Goal: Information Seeking & Learning: Learn about a topic

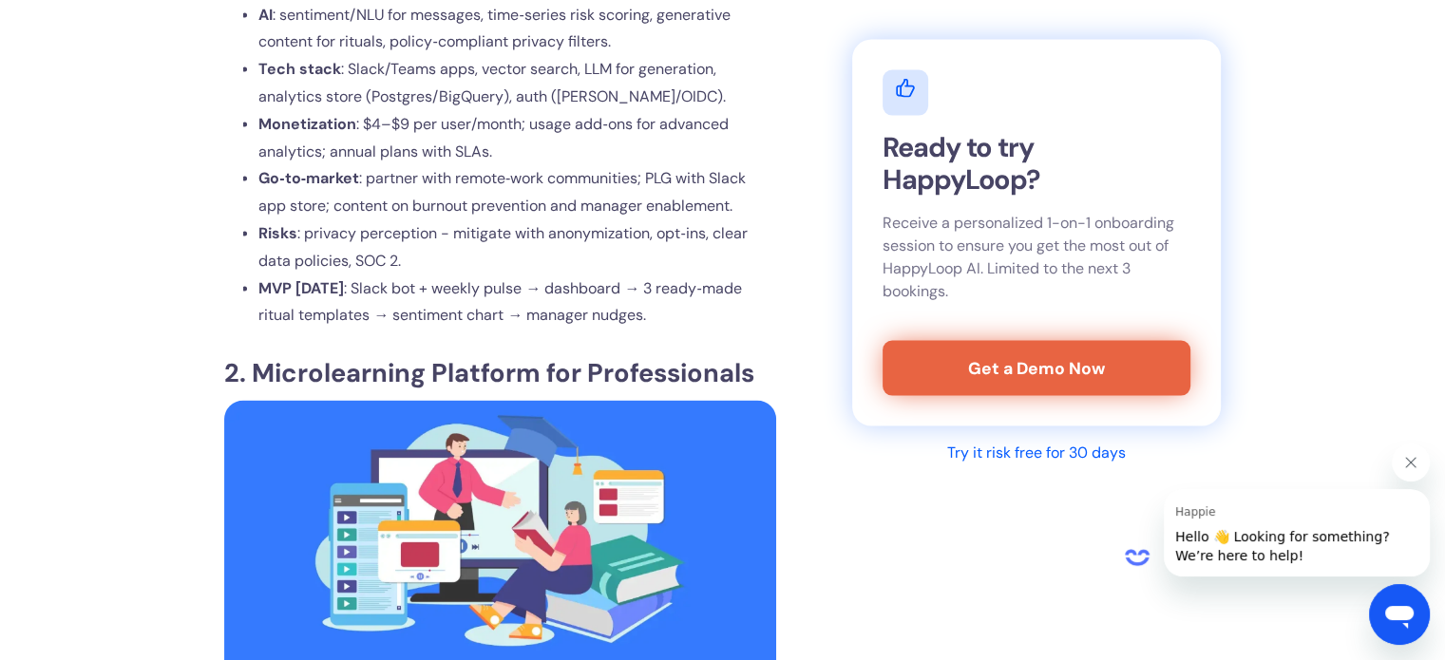
scroll to position [4046, 0]
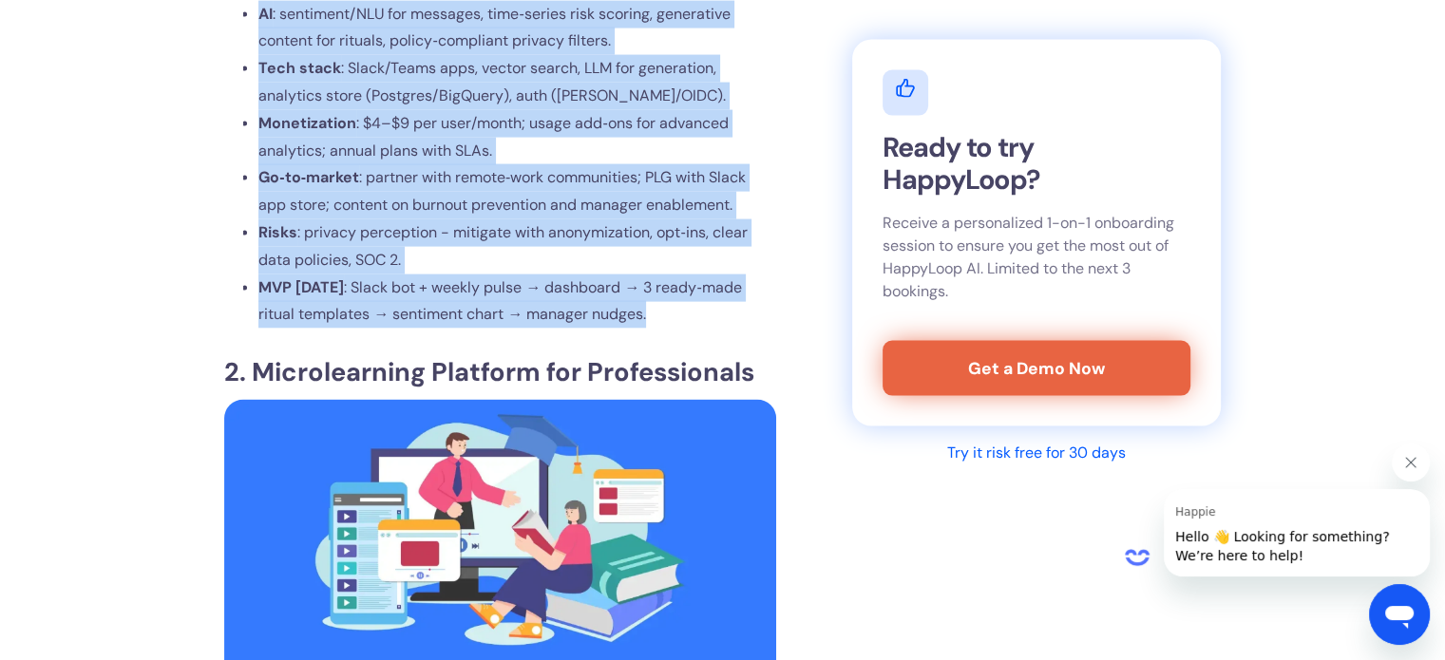
drag, startPoint x: 650, startPoint y: 373, endPoint x: 236, endPoint y: 71, distance: 512.7
drag, startPoint x: 236, startPoint y: 71, endPoint x: 672, endPoint y: 375, distance: 531.6
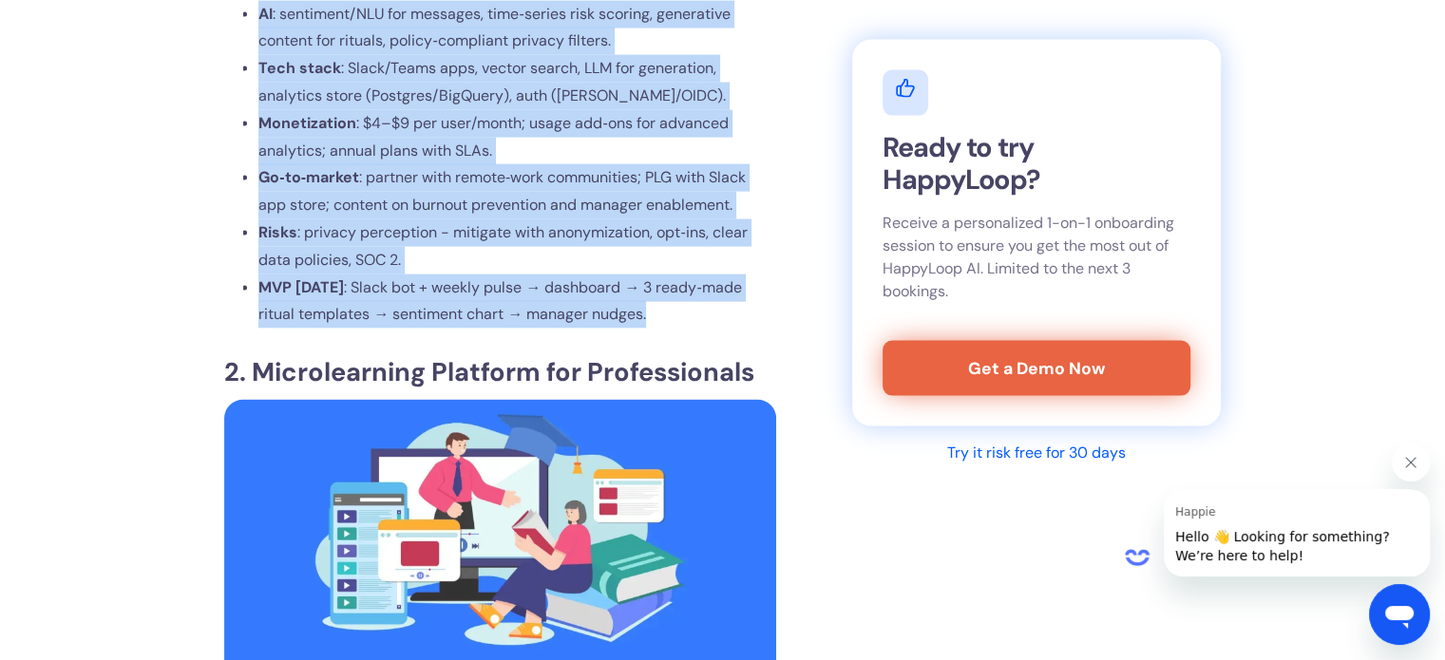
click at [672, 330] on li "MVP [DATE] : Slack bot + weekly pulse → dashboard → 3 ready‑made ritual templat…" at bounding box center [517, 302] width 518 height 55
drag, startPoint x: 672, startPoint y: 375, endPoint x: 256, endPoint y: 60, distance: 522.1
click at [256, 60] on ul "Who it’s for : remote‑first companies, fast‑growing startups, HR/People Ops lea…" at bounding box center [509, 28] width 533 height 602
drag, startPoint x: 256, startPoint y: 60, endPoint x: 671, endPoint y: 370, distance: 517.9
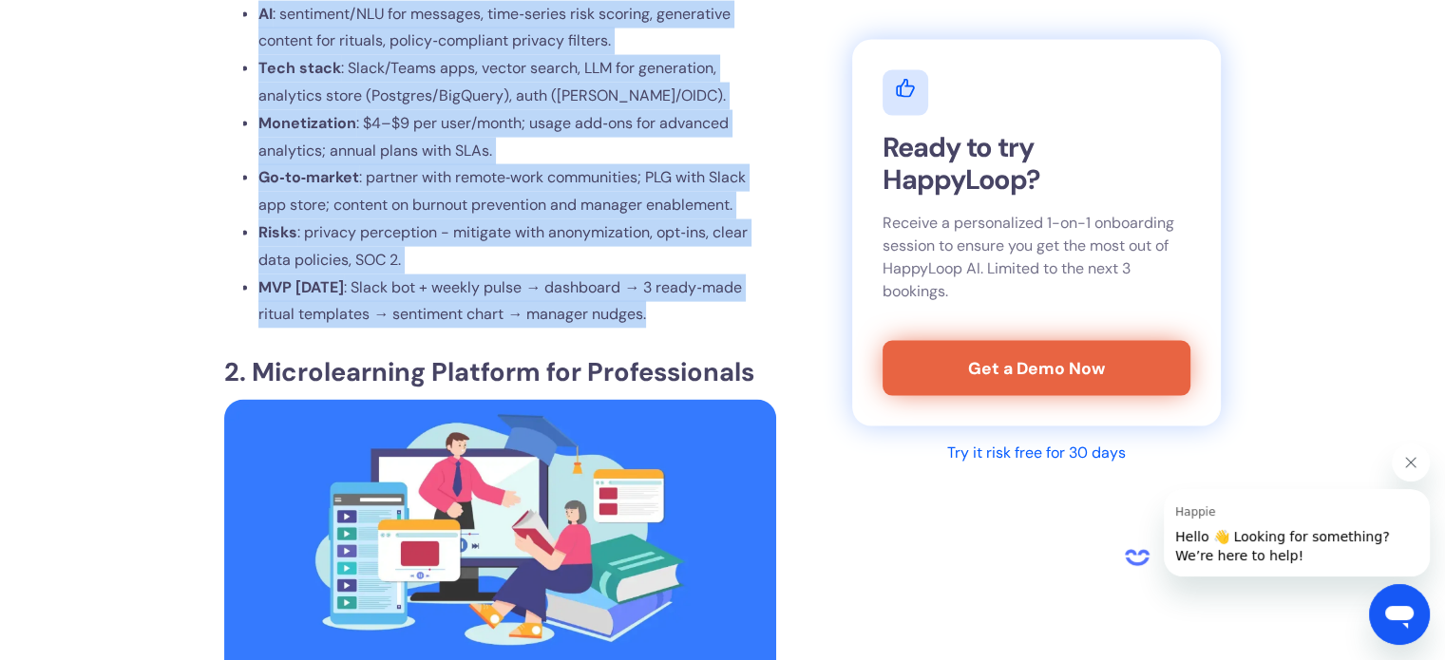
click at [671, 330] on ul "Who it’s for : remote‑first companies, fast‑growing startups, HR/People Ops lea…" at bounding box center [509, 28] width 533 height 602
click at [671, 330] on li "MVP [DATE] : Slack bot + weekly pulse → dashboard → 3 ready‑made ritual templat…" at bounding box center [517, 302] width 518 height 55
drag, startPoint x: 671, startPoint y: 370, endPoint x: 255, endPoint y: 71, distance: 512.0
click at [255, 71] on ul "Who it’s for : remote‑first companies, fast‑growing startups, HR/People Ops lea…" at bounding box center [509, 28] width 533 height 602
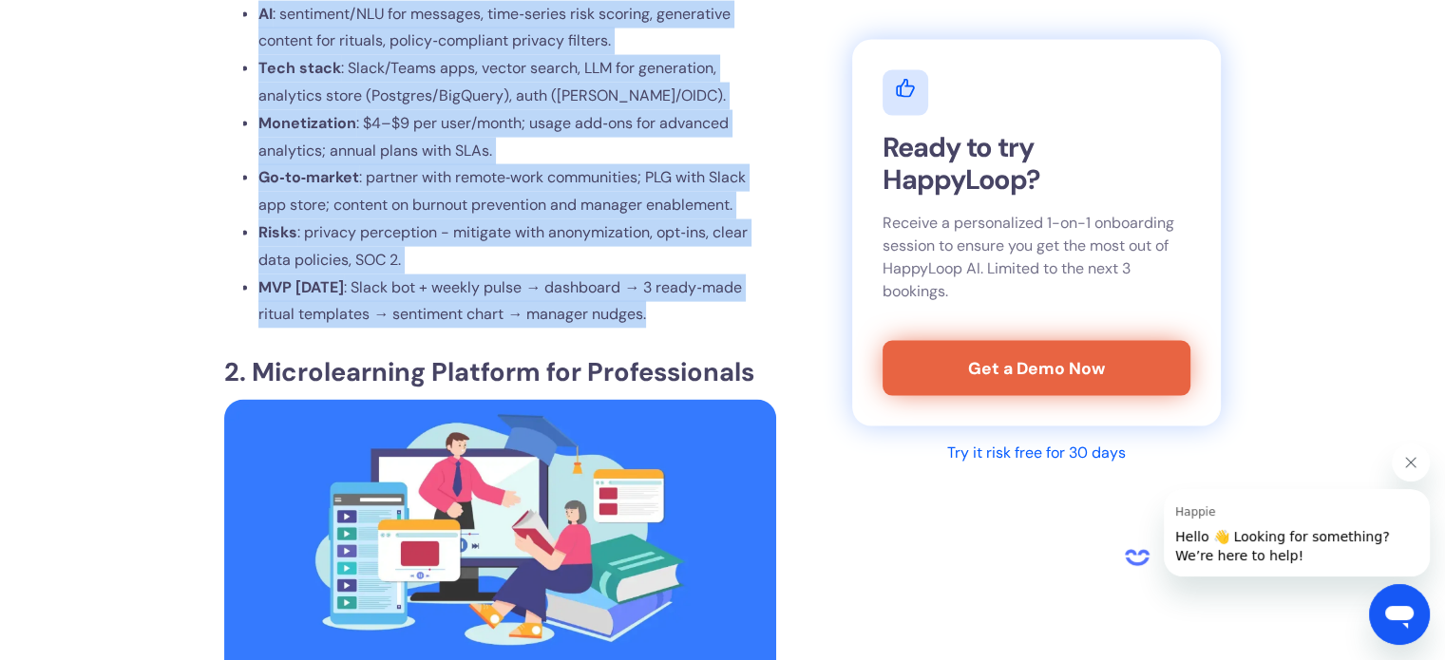
drag, startPoint x: 255, startPoint y: 71, endPoint x: 649, endPoint y: 368, distance: 493.2
click at [649, 330] on ul "Who it’s for : remote‑first companies, fast‑growing startups, HR/People Ops lea…" at bounding box center [509, 28] width 533 height 602
click at [649, 330] on li "MVP [DATE] : Slack bot + weekly pulse → dashboard → 3 ready‑made ritual templat…" at bounding box center [517, 302] width 518 height 55
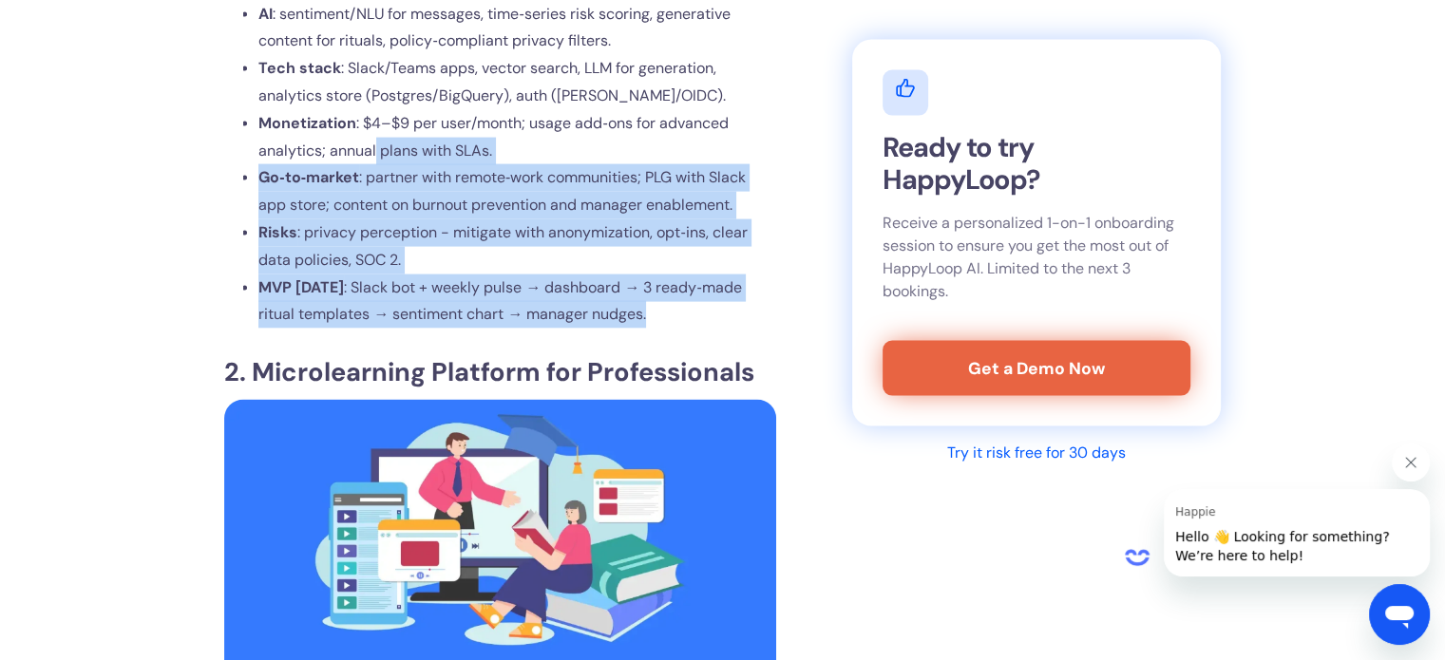
drag, startPoint x: 649, startPoint y: 368, endPoint x: 375, endPoint y: 200, distance: 320.6
click at [375, 200] on ul "Who it’s for : remote‑first companies, fast‑growing startups, HR/People Ops lea…" at bounding box center [509, 28] width 533 height 602
click at [375, 161] on span ": $4–$9 per user/month; usage add‑ons for advanced analytics; annual plans with…" at bounding box center [492, 136] width 469 height 47
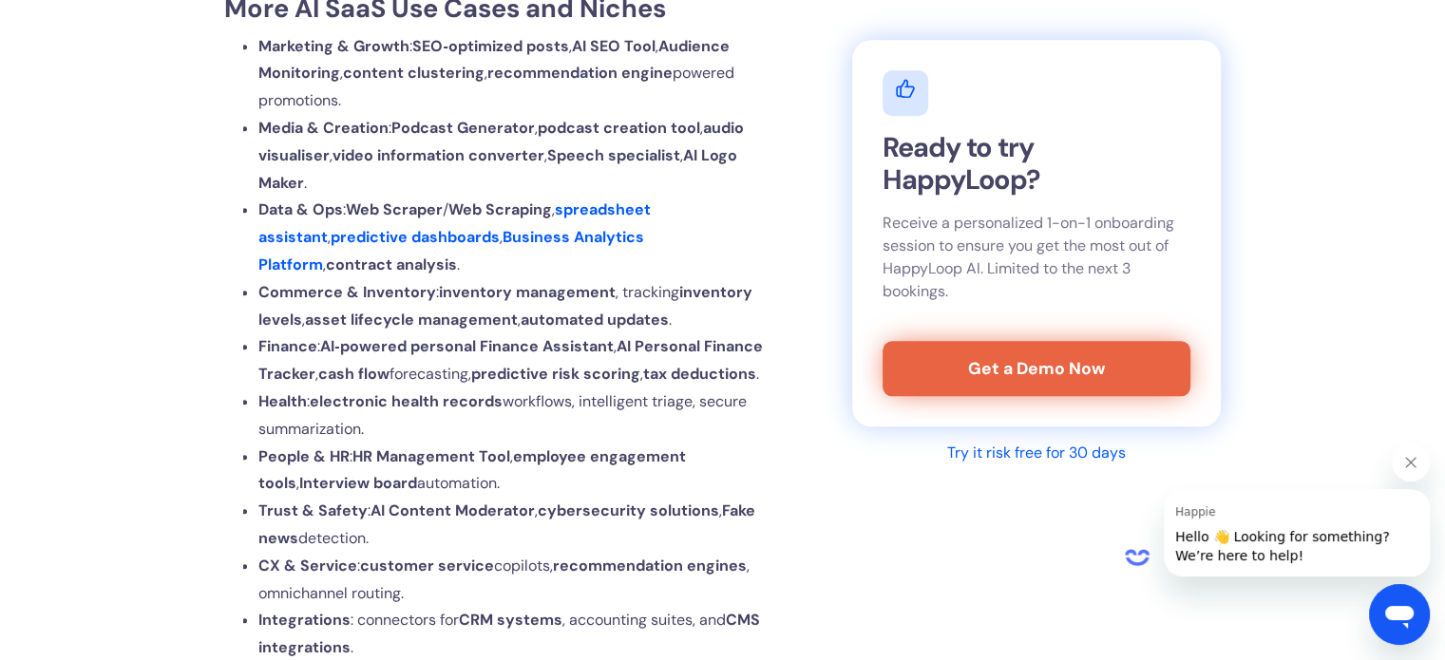
scroll to position [9279, 0]
drag, startPoint x: 224, startPoint y: 142, endPoint x: 711, endPoint y: 155, distance: 486.6
click at [711, 22] on h2 "More AI SaaS Use Cases and Niches" at bounding box center [500, 9] width 552 height 26
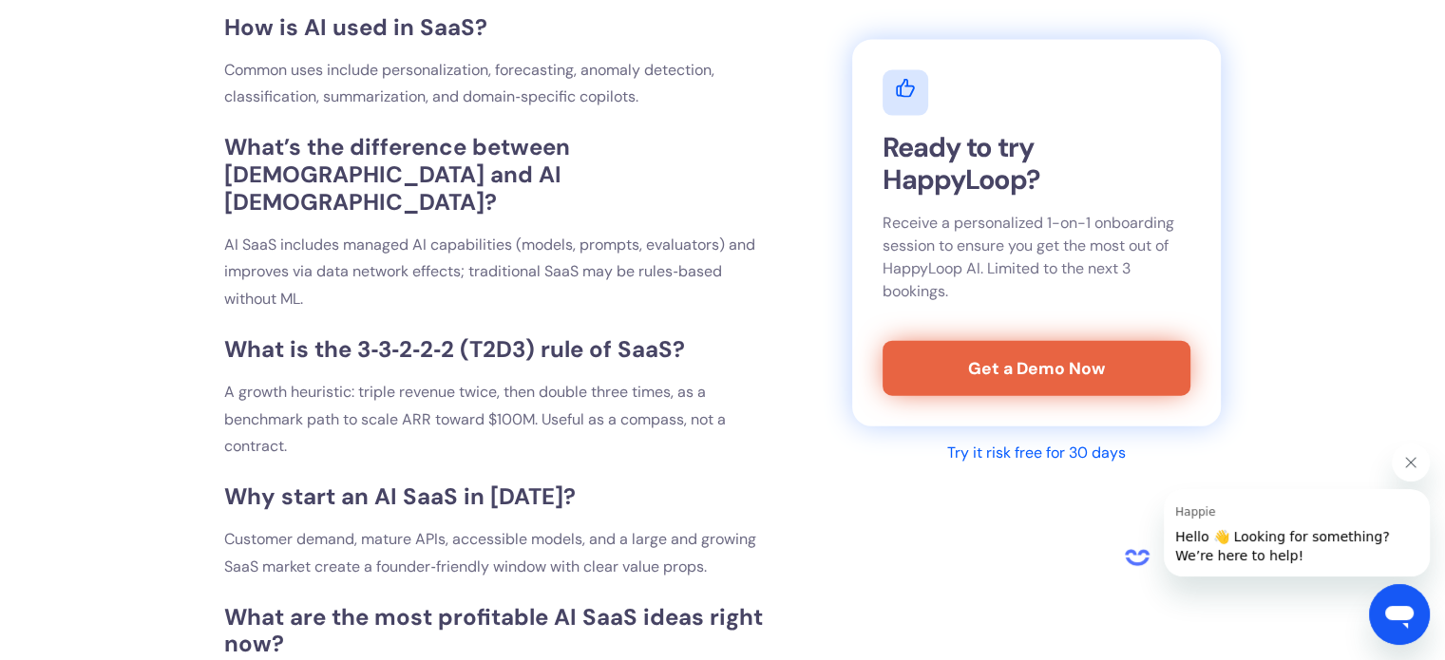
scroll to position [11619, 0]
